Goal: Task Accomplishment & Management: Use online tool/utility

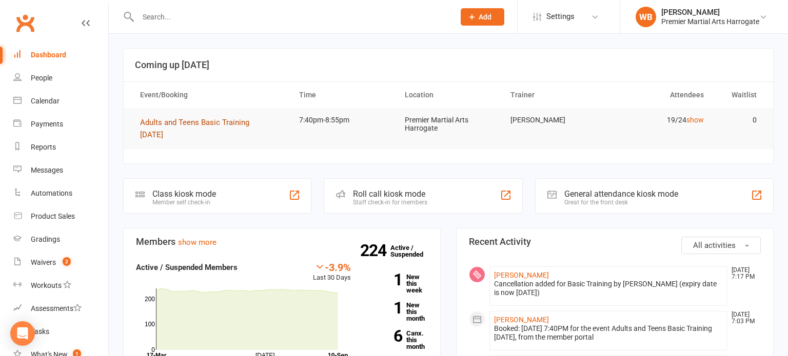
click at [188, 129] on button "Adults and Teens Basic Training [DATE]" at bounding box center [210, 128] width 141 height 25
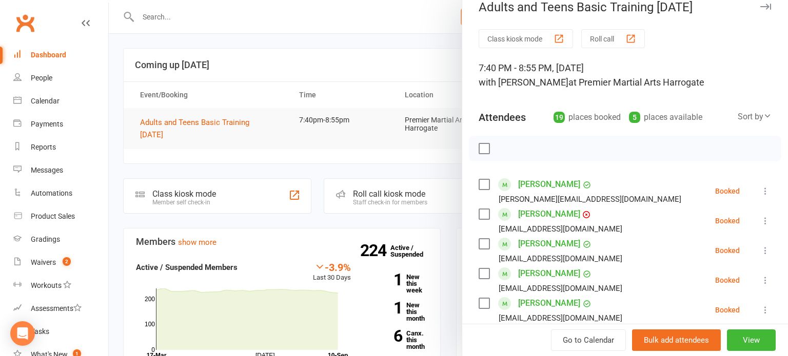
scroll to position [18, 0]
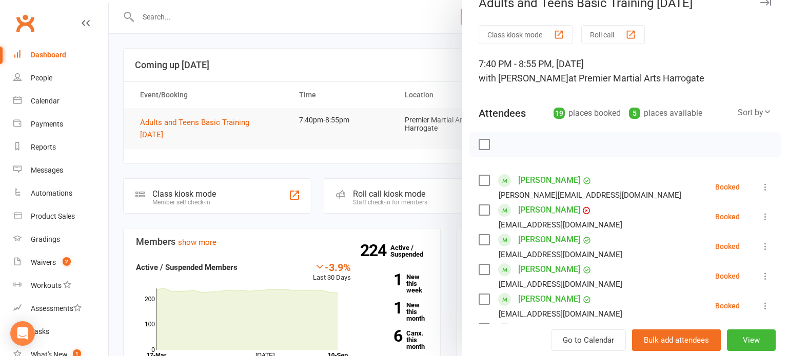
click at [769, 189] on icon at bounding box center [765, 187] width 10 height 10
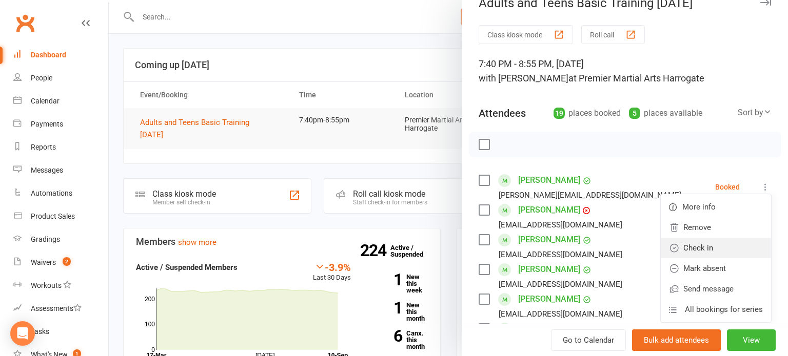
click at [730, 246] on link "Check in" at bounding box center [716, 248] width 110 height 21
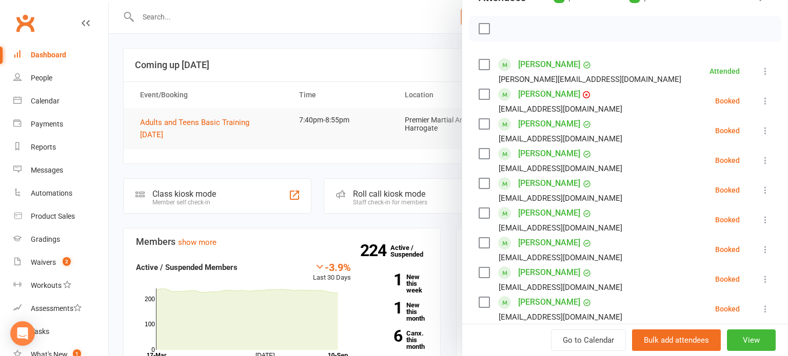
scroll to position [136, 0]
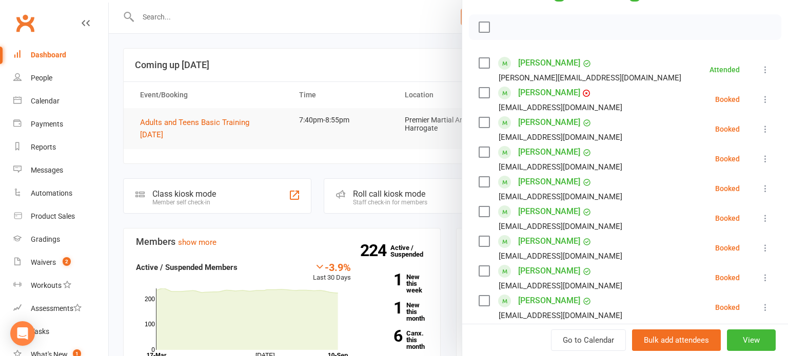
click at [769, 190] on icon at bounding box center [765, 189] width 10 height 10
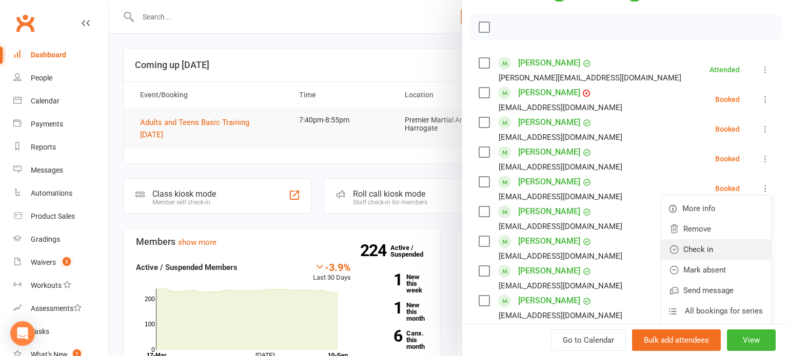
click at [717, 255] on link "Check in" at bounding box center [716, 250] width 110 height 21
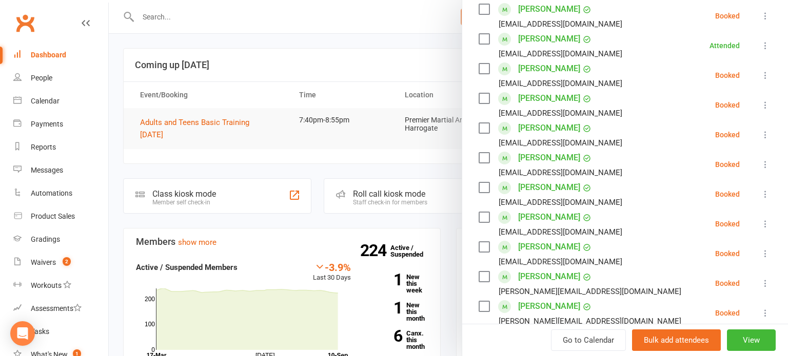
scroll to position [306, 0]
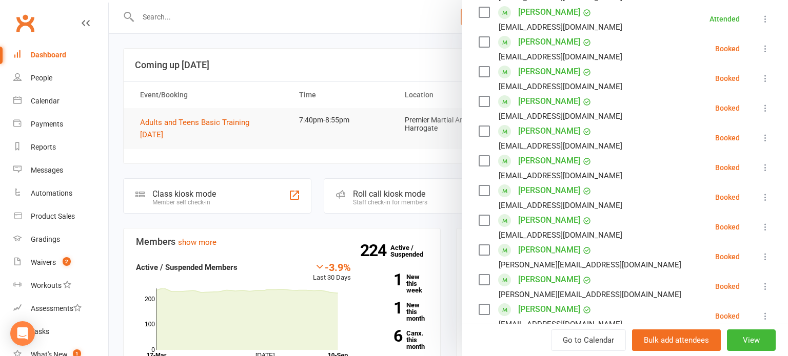
click at [770, 229] on icon at bounding box center [765, 227] width 10 height 10
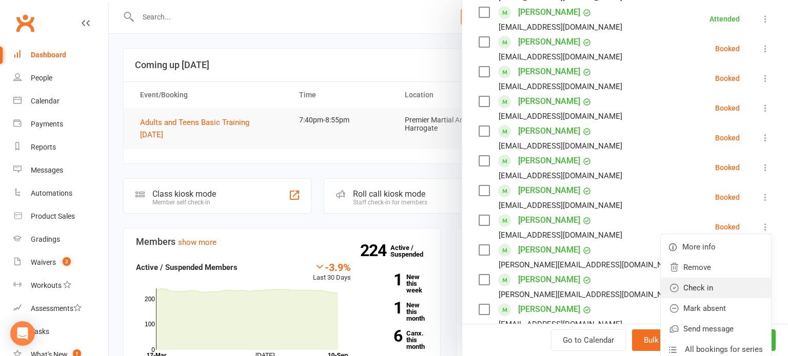
click at [727, 285] on link "Check in" at bounding box center [716, 288] width 110 height 21
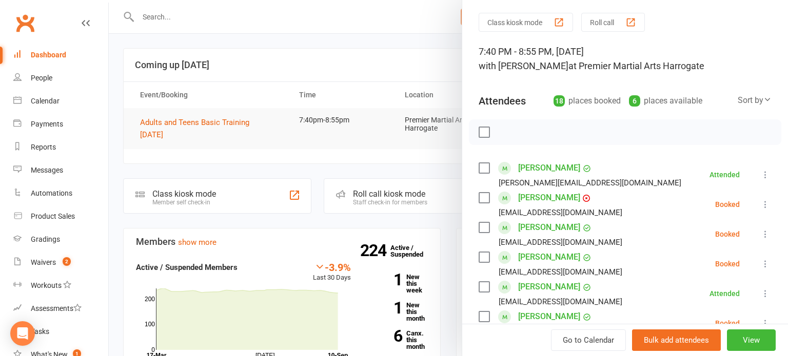
scroll to position [39, 0]
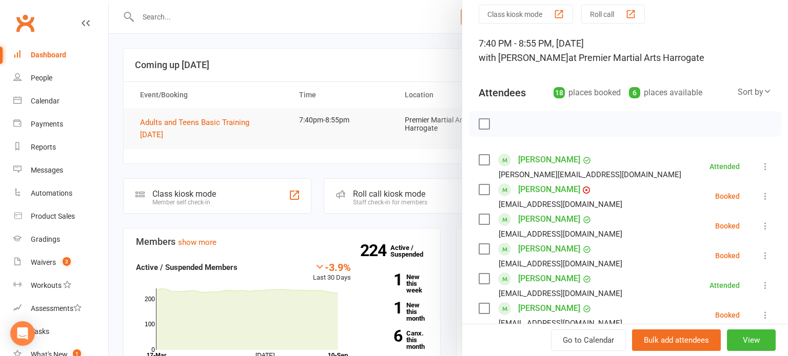
click at [767, 190] on button at bounding box center [765, 196] width 12 height 12
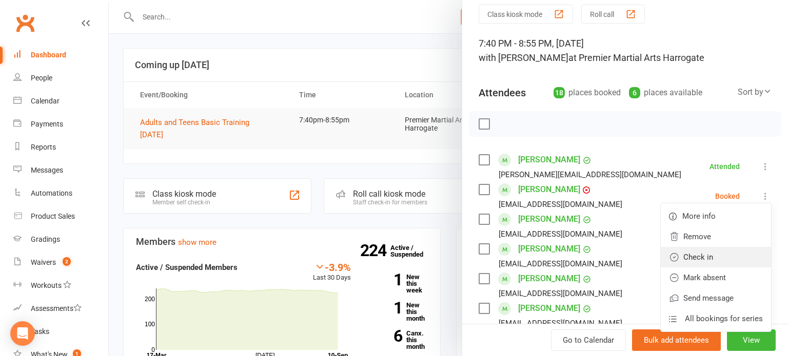
click at [728, 256] on link "Check in" at bounding box center [716, 257] width 110 height 21
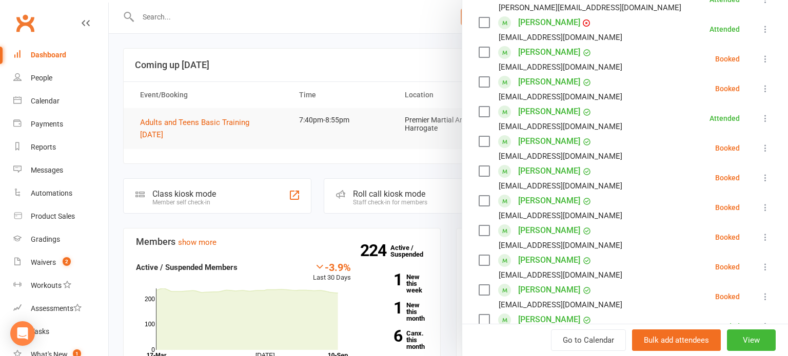
scroll to position [207, 0]
click at [769, 237] on icon at bounding box center [765, 236] width 10 height 10
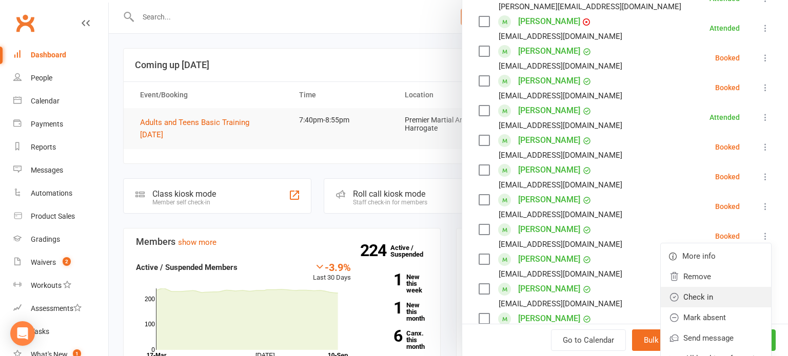
click at [717, 296] on link "Check in" at bounding box center [716, 297] width 110 height 21
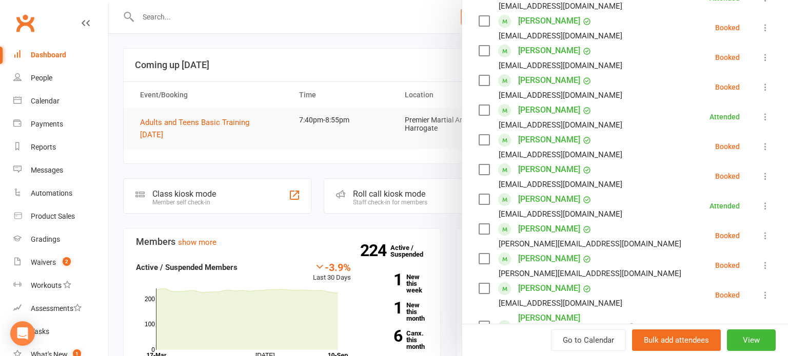
scroll to position [328, 0]
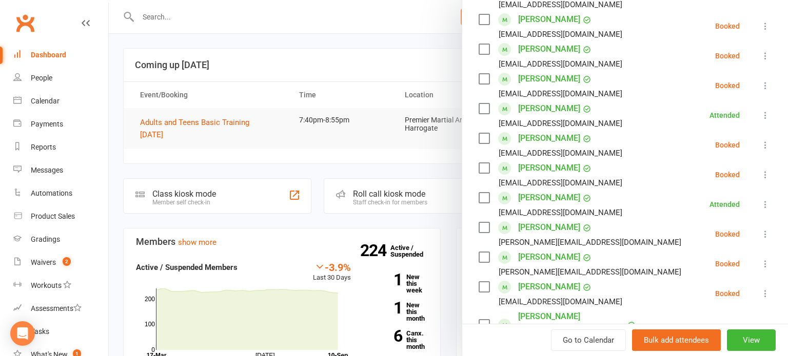
click at [769, 234] on icon at bounding box center [765, 234] width 10 height 10
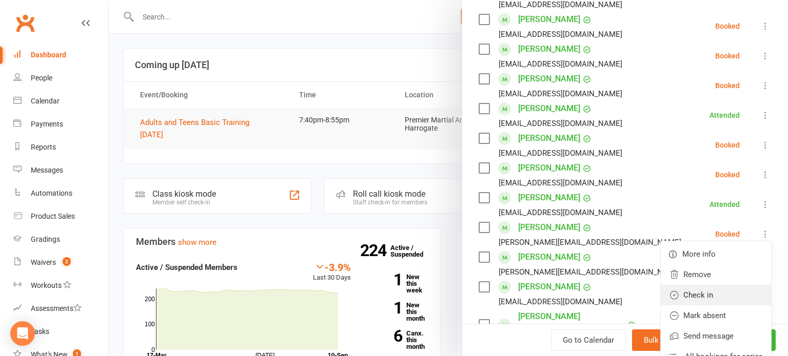
click at [729, 292] on link "Check in" at bounding box center [716, 295] width 110 height 21
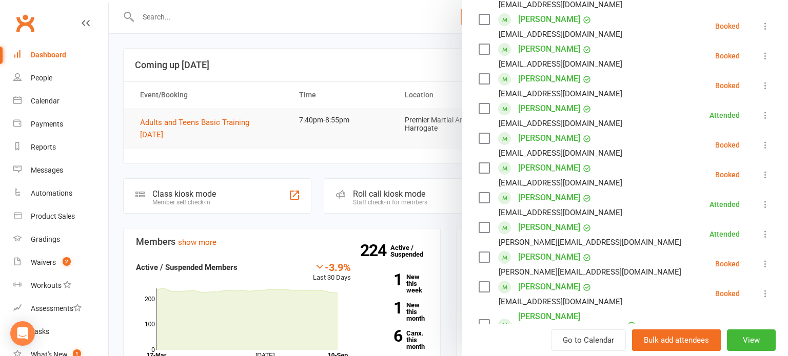
click at [764, 144] on icon at bounding box center [765, 145] width 10 height 10
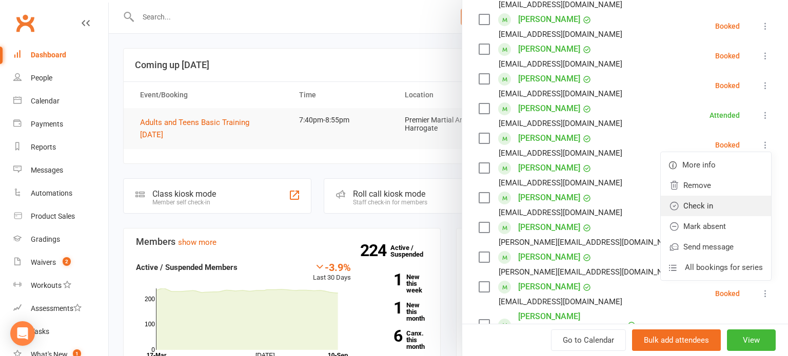
click at [729, 207] on link "Check in" at bounding box center [716, 206] width 110 height 21
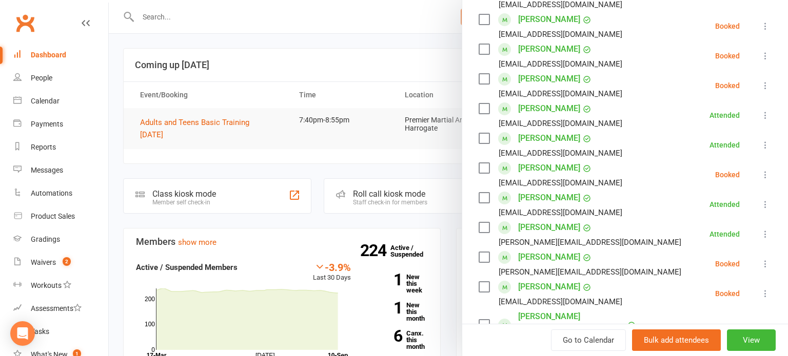
click at [763, 178] on icon at bounding box center [765, 175] width 10 height 10
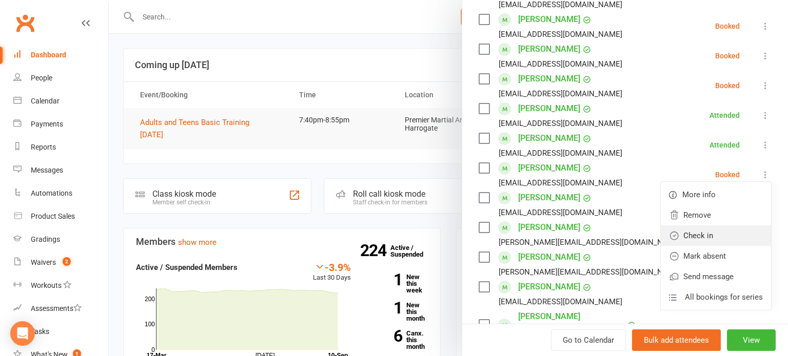
click at [723, 234] on link "Check in" at bounding box center [716, 236] width 110 height 21
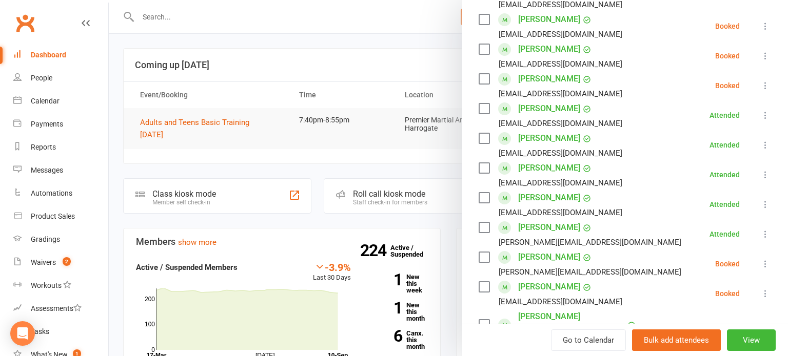
click at [769, 84] on icon at bounding box center [765, 86] width 10 height 10
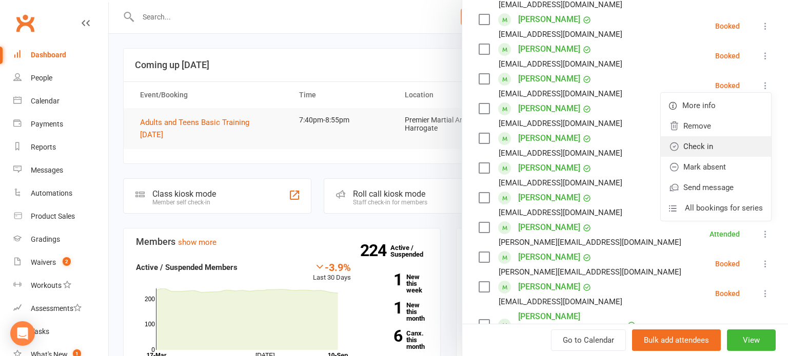
click at [728, 148] on link "Check in" at bounding box center [716, 146] width 110 height 21
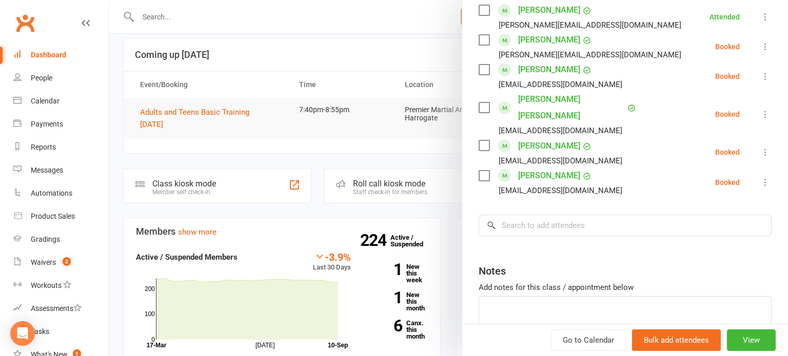
scroll to position [545, 0]
click at [764, 178] on icon at bounding box center [765, 183] width 10 height 10
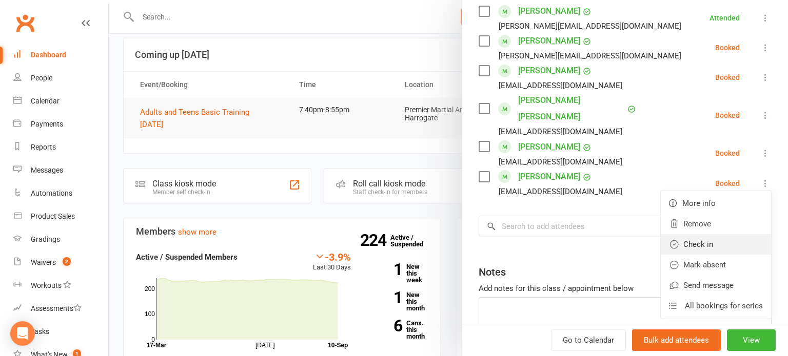
click at [720, 234] on link "Check in" at bounding box center [716, 244] width 110 height 21
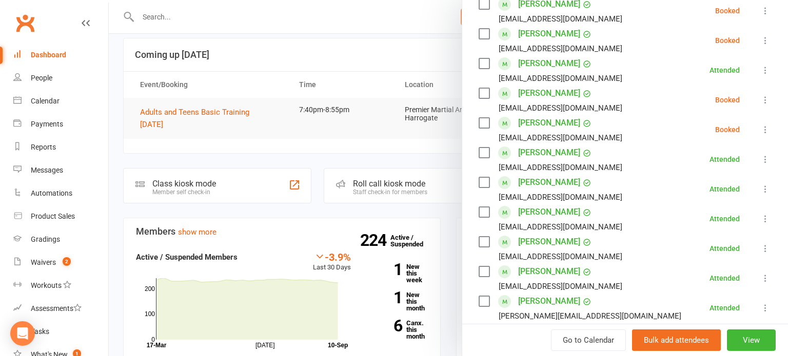
scroll to position [250, 0]
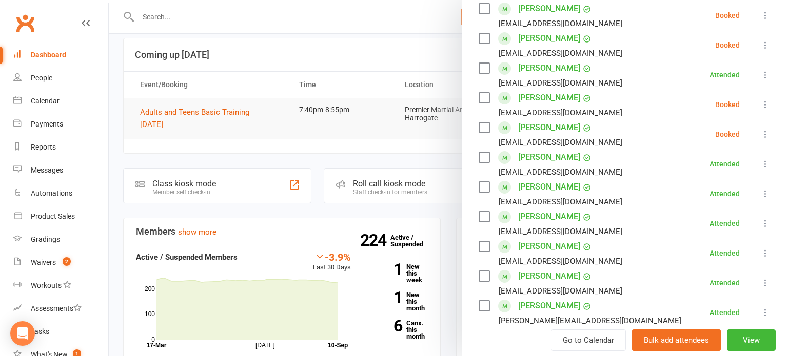
click at [767, 134] on icon at bounding box center [765, 134] width 10 height 10
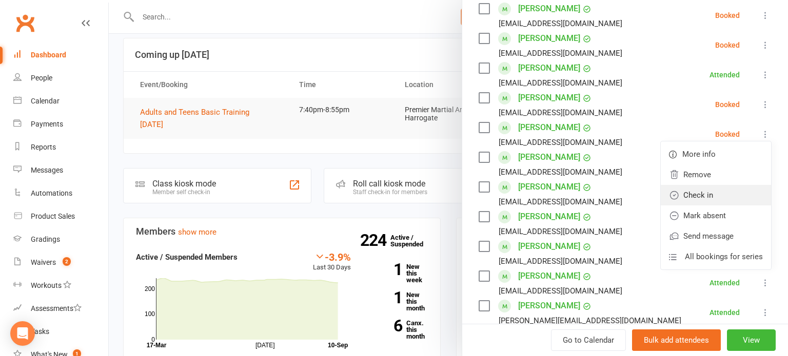
click at [729, 195] on link "Check in" at bounding box center [716, 195] width 110 height 21
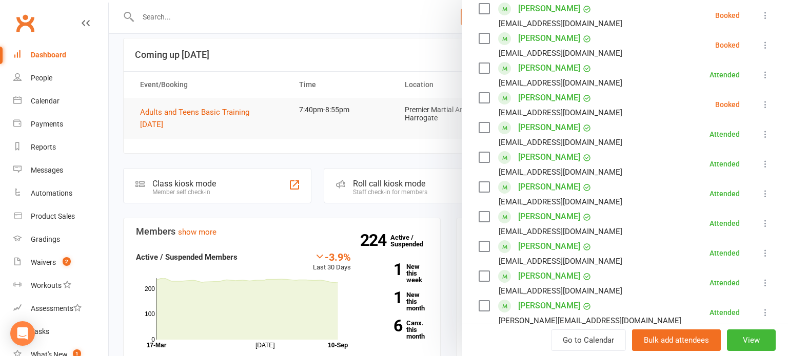
scroll to position [236, 0]
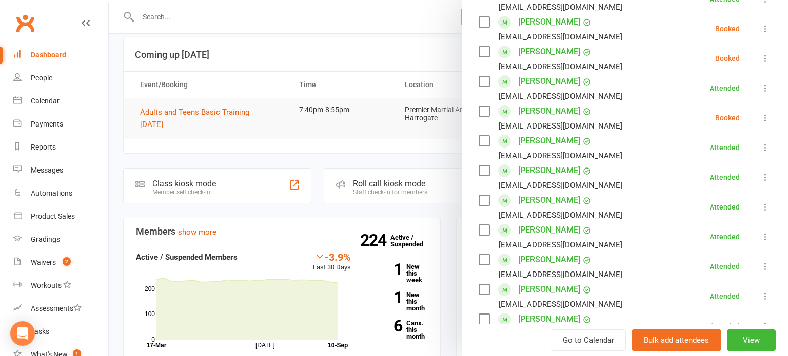
click at [764, 117] on icon at bounding box center [765, 118] width 10 height 10
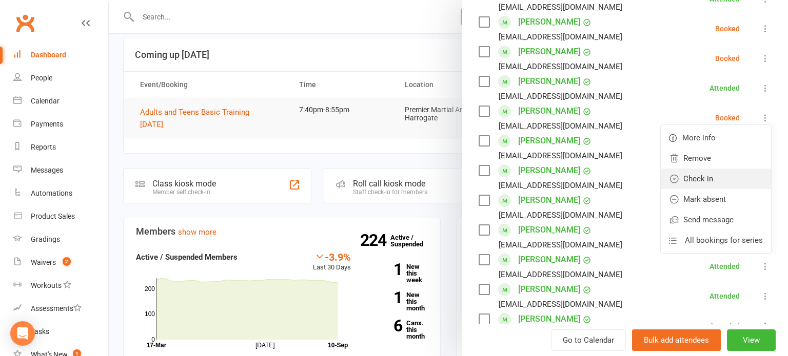
click at [719, 180] on link "Check in" at bounding box center [716, 179] width 110 height 21
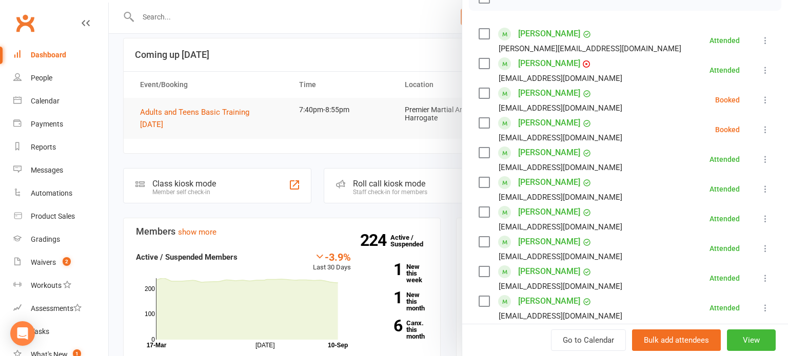
scroll to position [165, 0]
click at [762, 125] on icon at bounding box center [765, 130] width 10 height 10
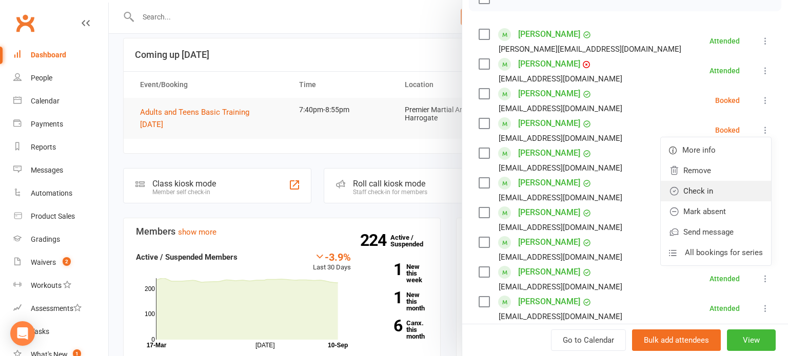
click at [720, 189] on link "Check in" at bounding box center [716, 191] width 110 height 21
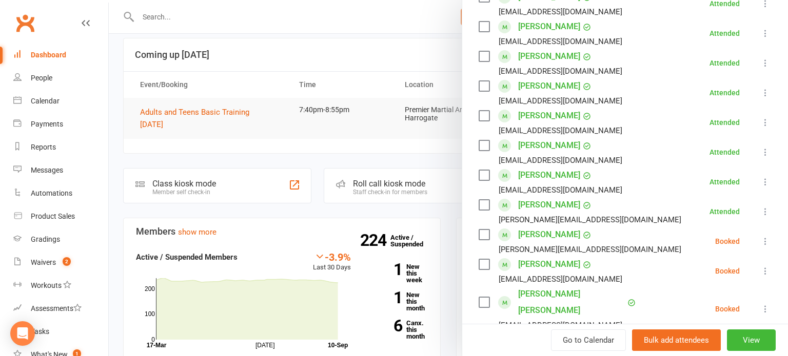
scroll to position [358, 0]
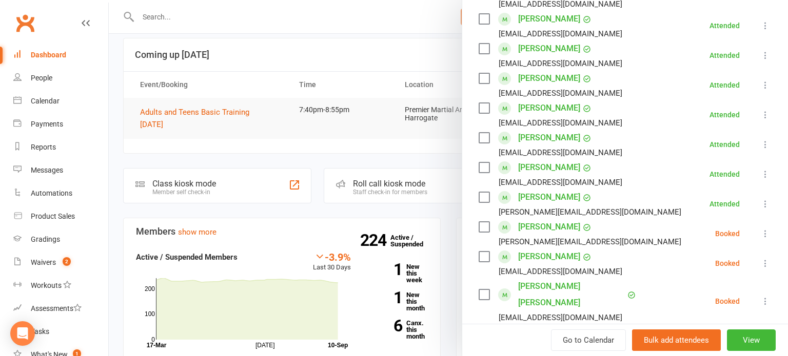
click at [766, 233] on icon at bounding box center [765, 234] width 10 height 10
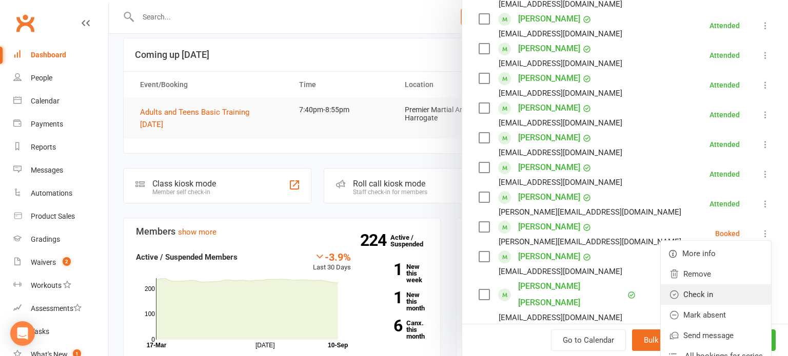
click at [721, 295] on link "Check in" at bounding box center [716, 295] width 110 height 21
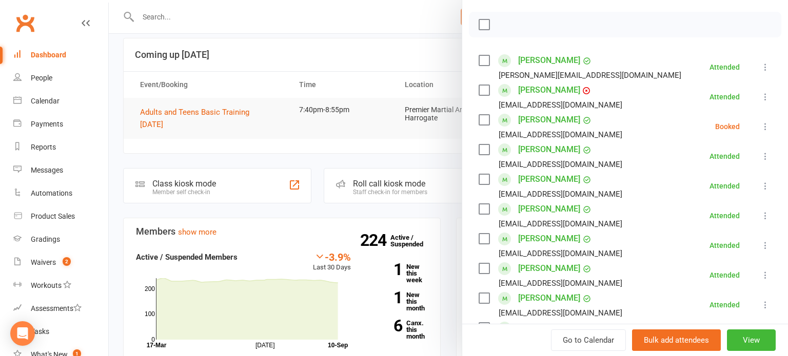
scroll to position [141, 0]
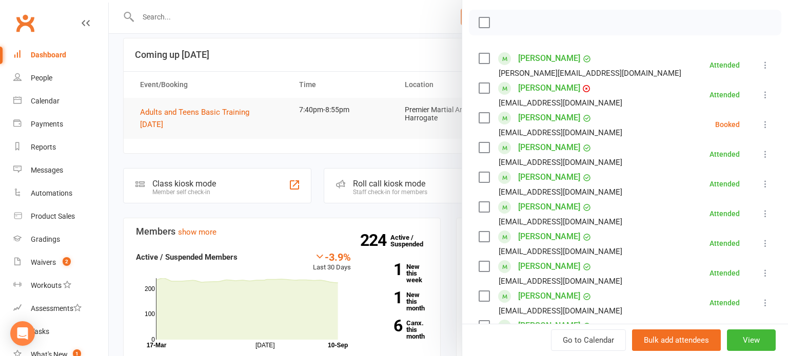
click at [765, 129] on button at bounding box center [765, 124] width 12 height 12
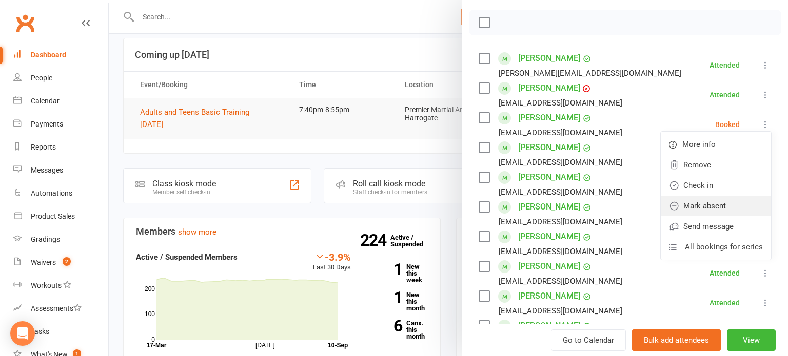
click at [730, 204] on link "Mark absent" at bounding box center [716, 206] width 110 height 21
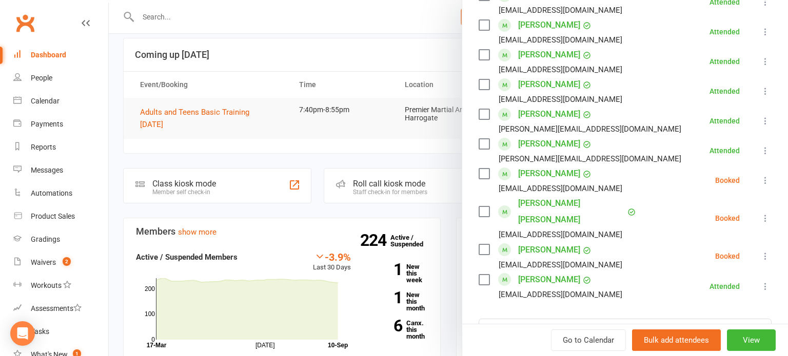
scroll to position [448, 0]
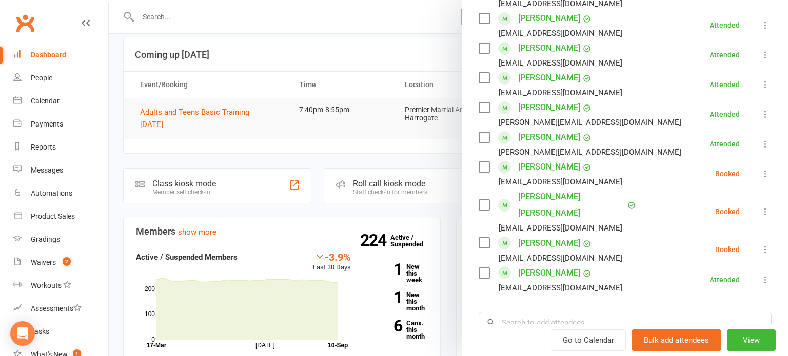
click at [766, 172] on icon at bounding box center [765, 174] width 10 height 10
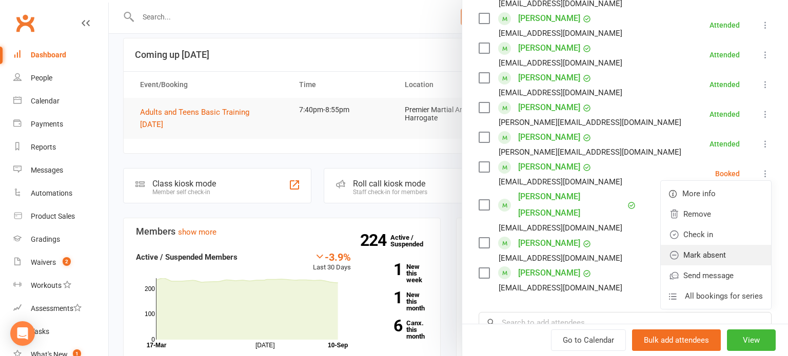
click at [723, 256] on link "Mark absent" at bounding box center [716, 255] width 110 height 21
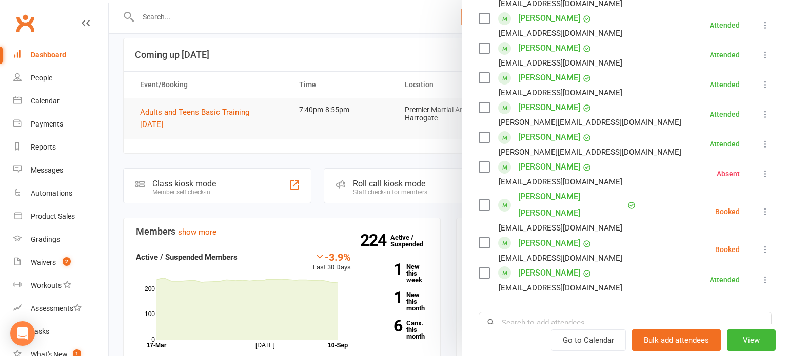
click at [764, 207] on icon at bounding box center [765, 212] width 10 height 10
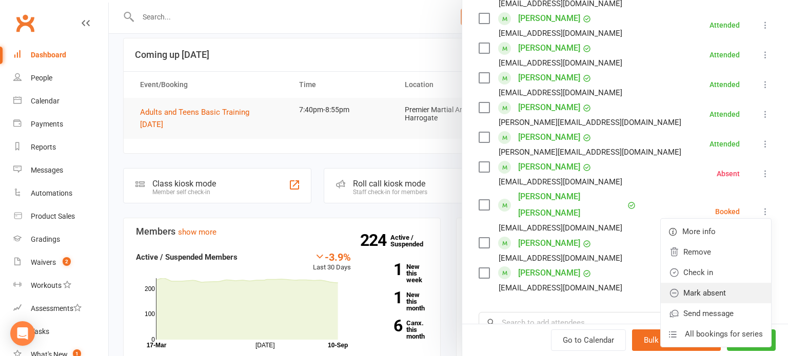
click at [721, 283] on link "Mark absent" at bounding box center [716, 293] width 110 height 21
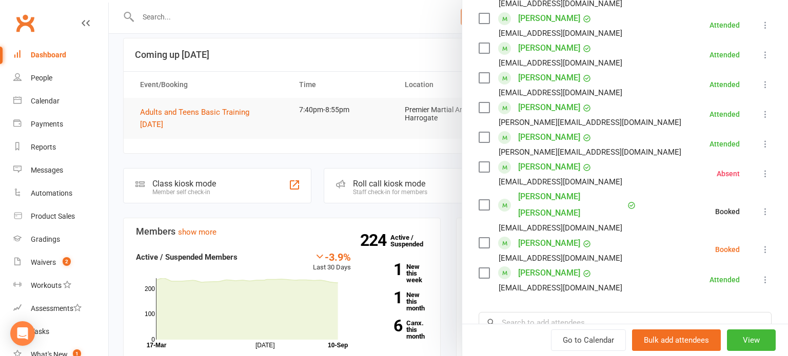
click at [768, 245] on icon at bounding box center [765, 250] width 10 height 10
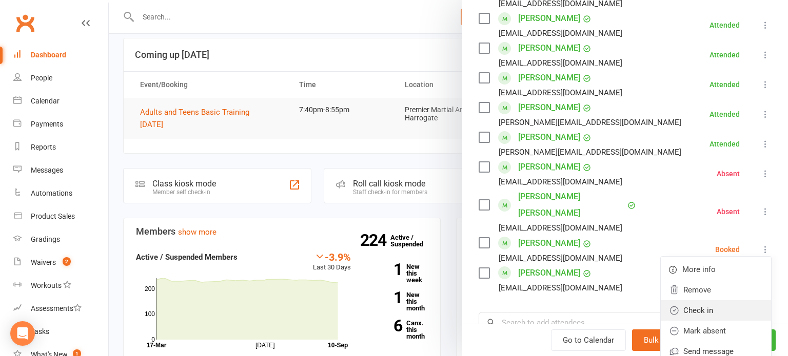
click at [718, 301] on link "Check in" at bounding box center [716, 311] width 110 height 21
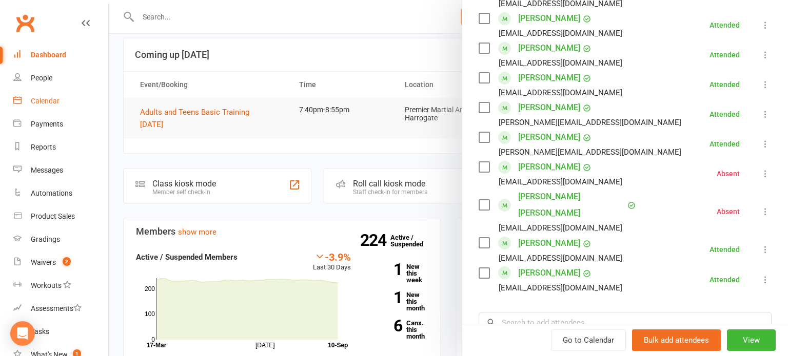
click at [37, 98] on div "Calendar" at bounding box center [45, 101] width 29 height 8
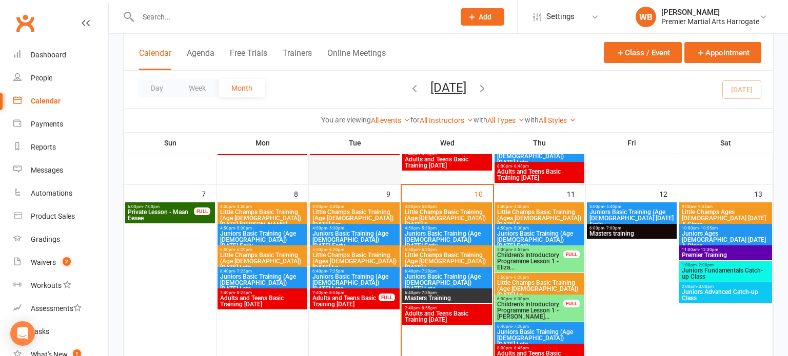
scroll to position [201, 0]
